Goal: Transaction & Acquisition: Purchase product/service

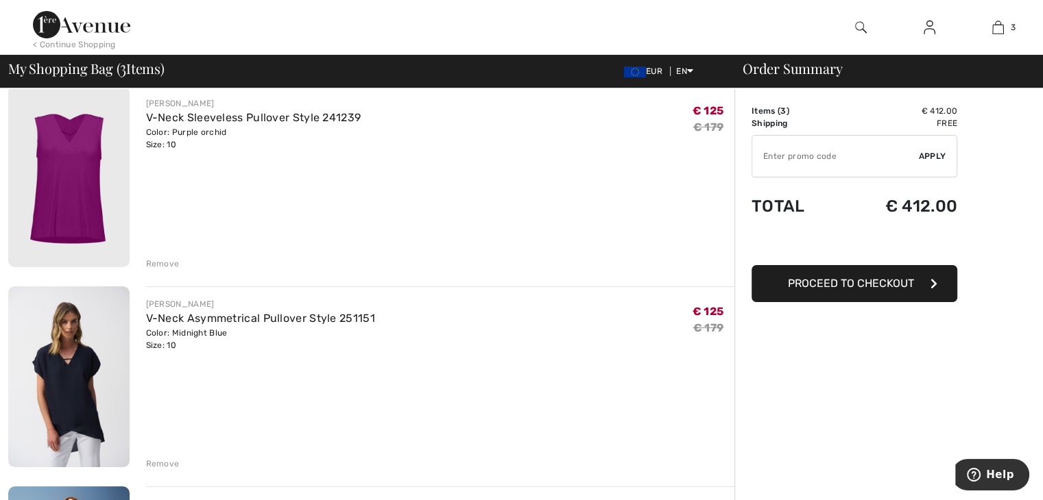
scroll to position [113, 0]
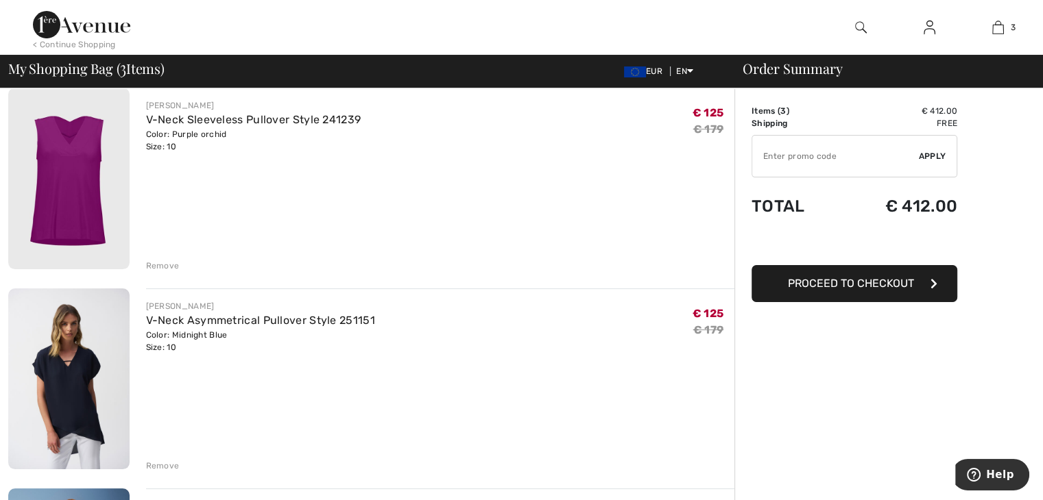
click at [159, 265] on div "Remove" at bounding box center [163, 266] width 34 height 12
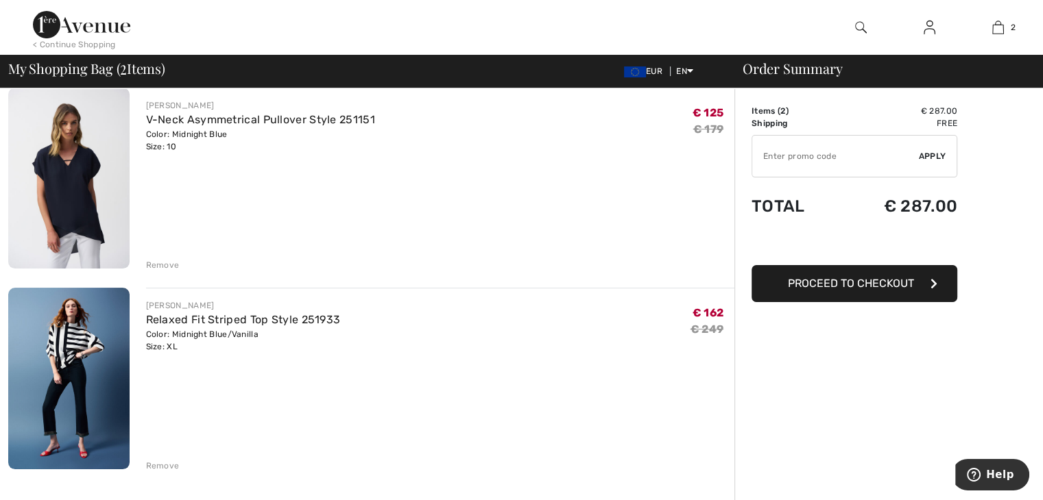
click at [167, 264] on div "Remove" at bounding box center [163, 265] width 34 height 12
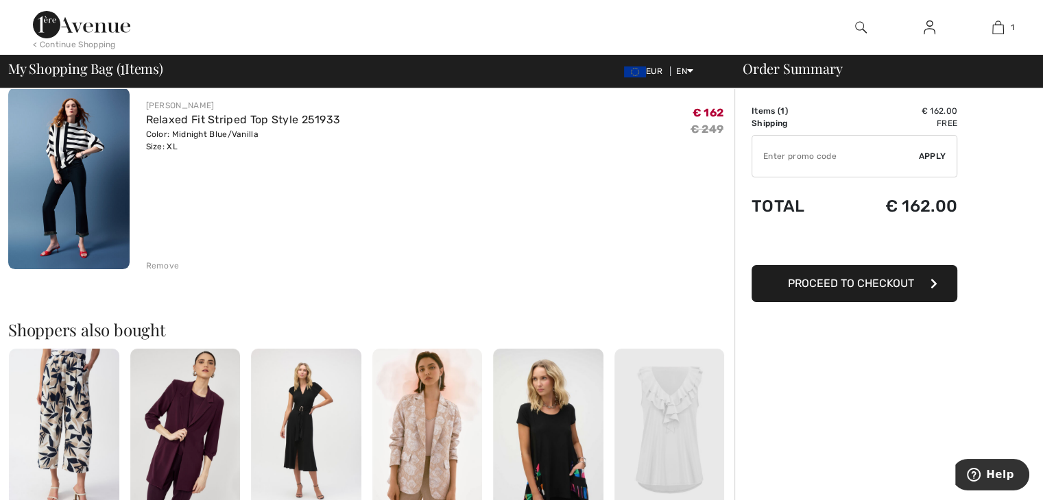
click at [162, 265] on div "Remove" at bounding box center [163, 266] width 34 height 12
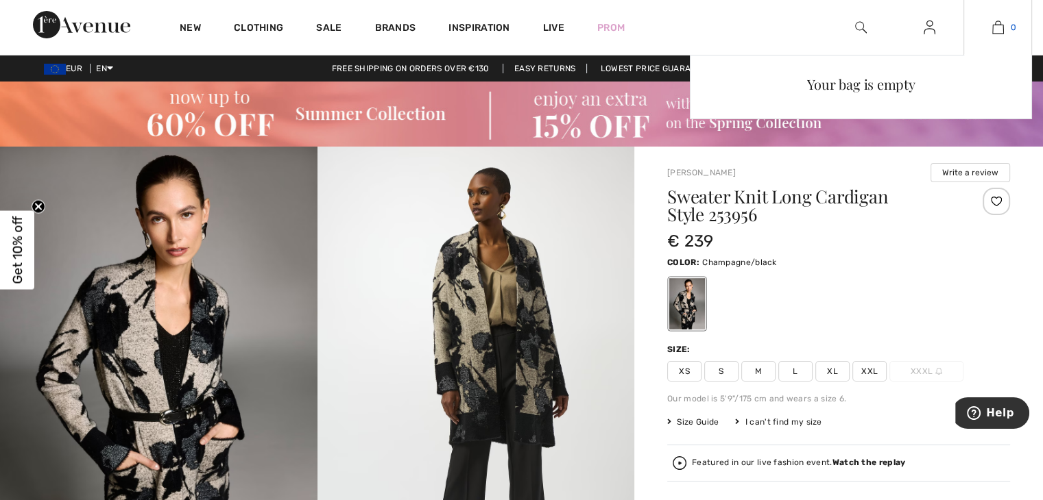
click at [997, 29] on img at bounding box center [998, 27] width 12 height 16
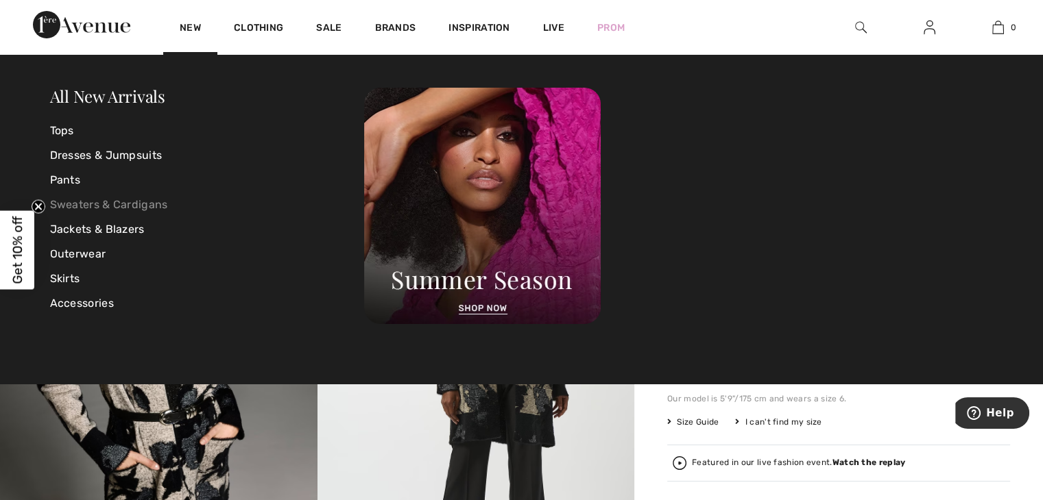
click at [86, 202] on link "Sweaters & Cardigans" at bounding box center [207, 205] width 315 height 25
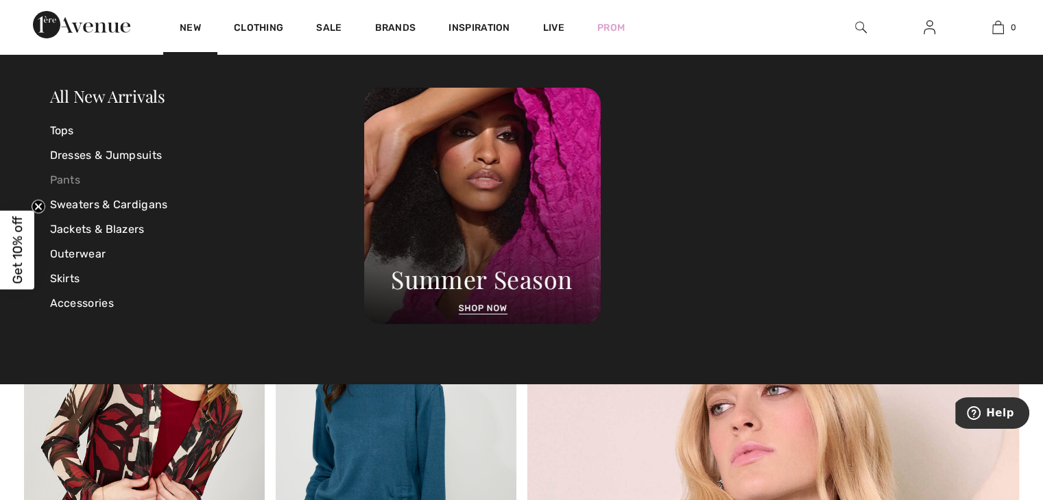
click at [71, 176] on link "Pants" at bounding box center [207, 180] width 315 height 25
